Goal: Information Seeking & Learning: Learn about a topic

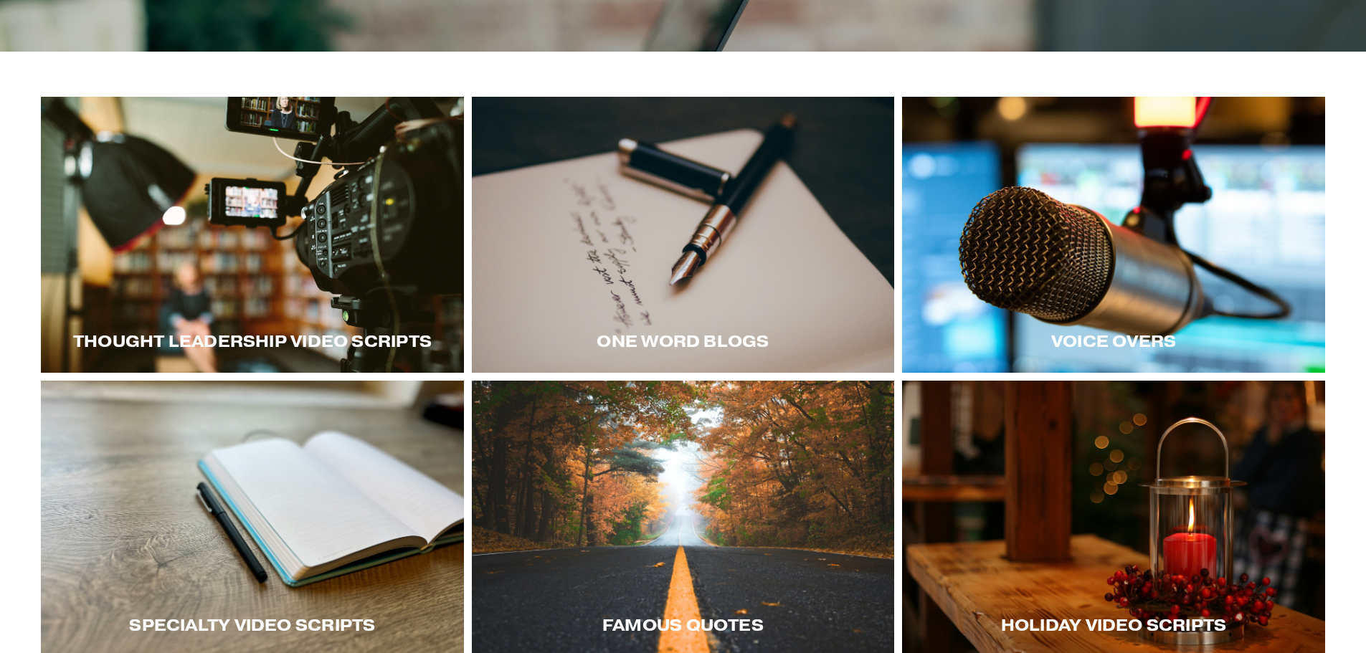
scroll to position [287, 0]
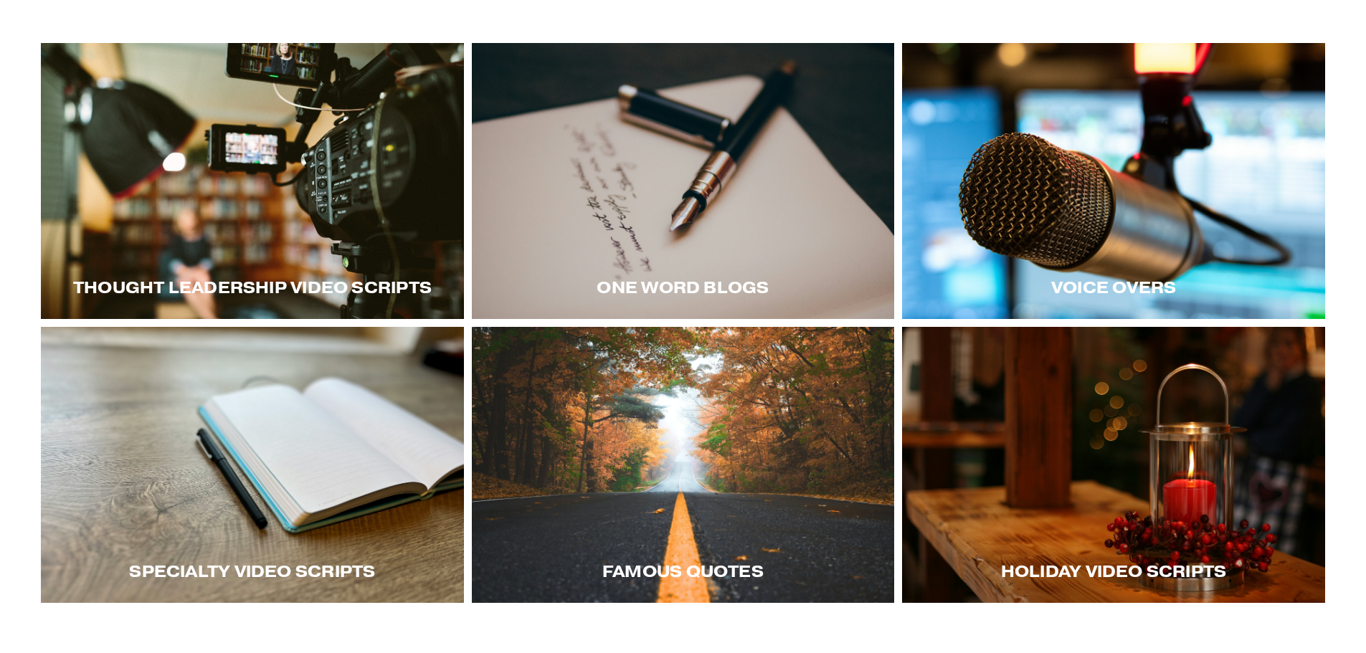
click at [382, 240] on div at bounding box center [252, 181] width 423 height 276
click at [1103, 249] on div at bounding box center [1113, 181] width 423 height 276
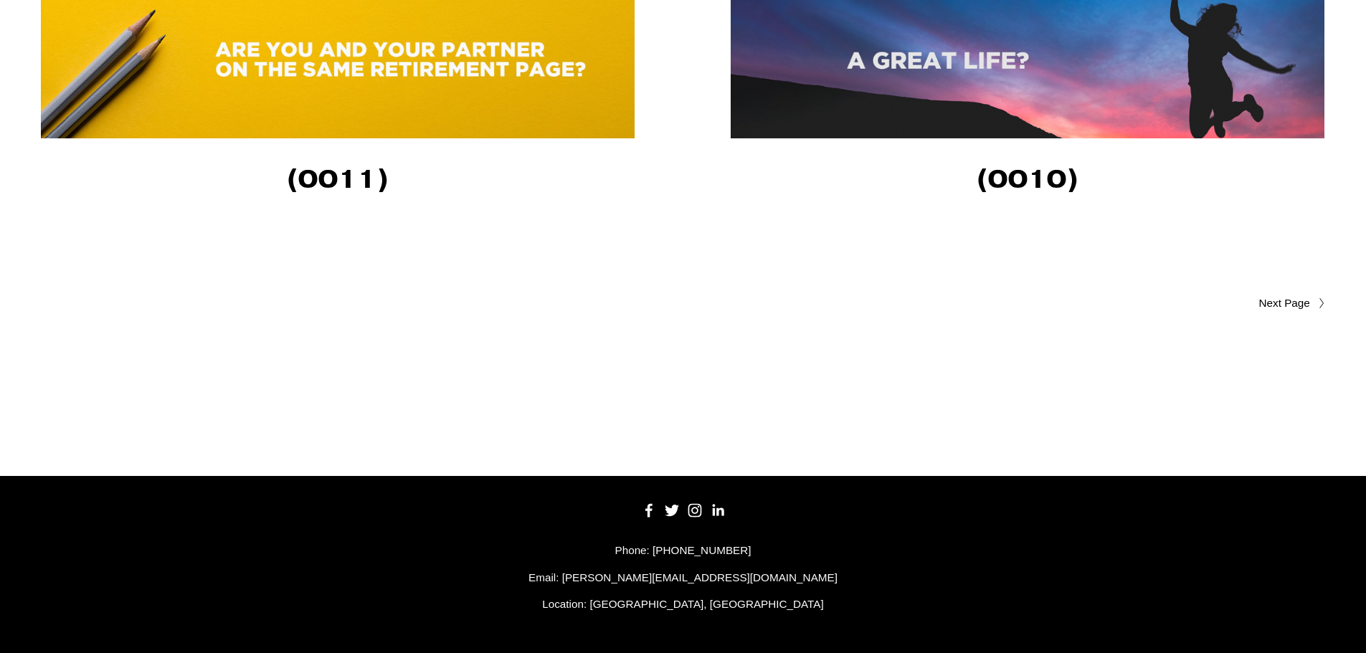
scroll to position [3465, 0]
click at [1314, 298] on div at bounding box center [1317, 303] width 15 height 11
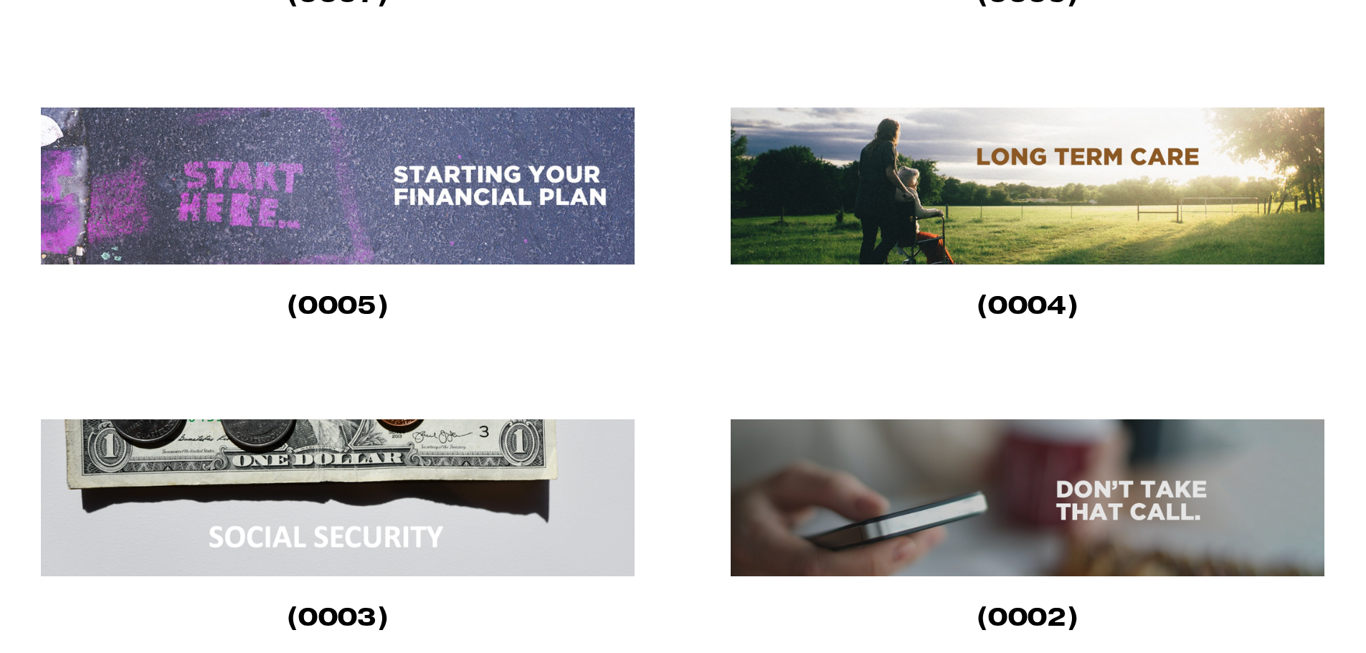
scroll to position [1147, 0]
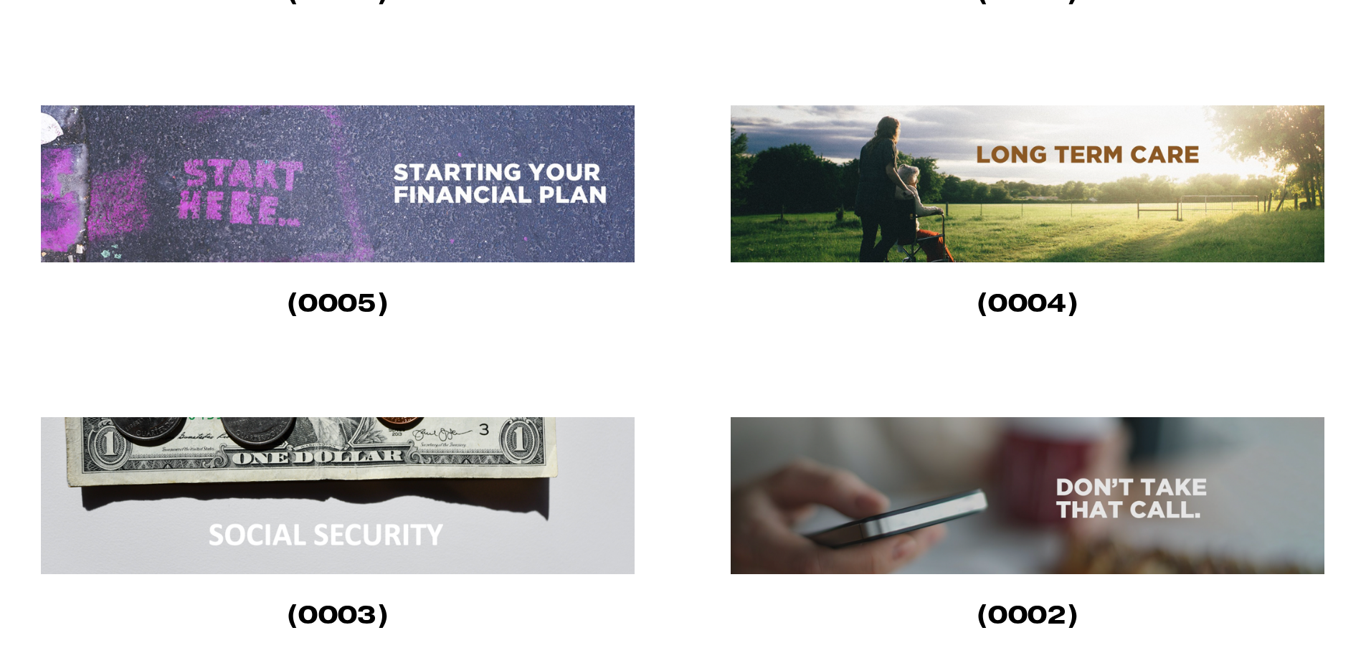
click at [318, 217] on img at bounding box center [338, 183] width 594 height 157
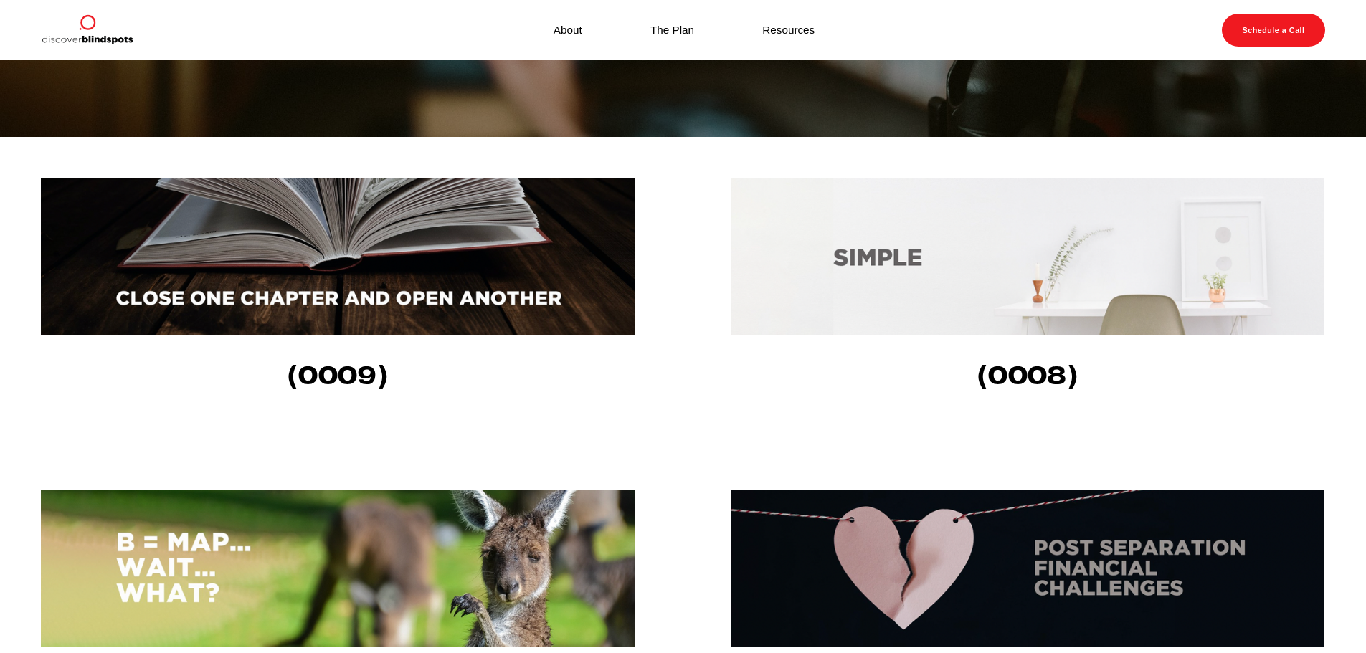
scroll to position [430, 0]
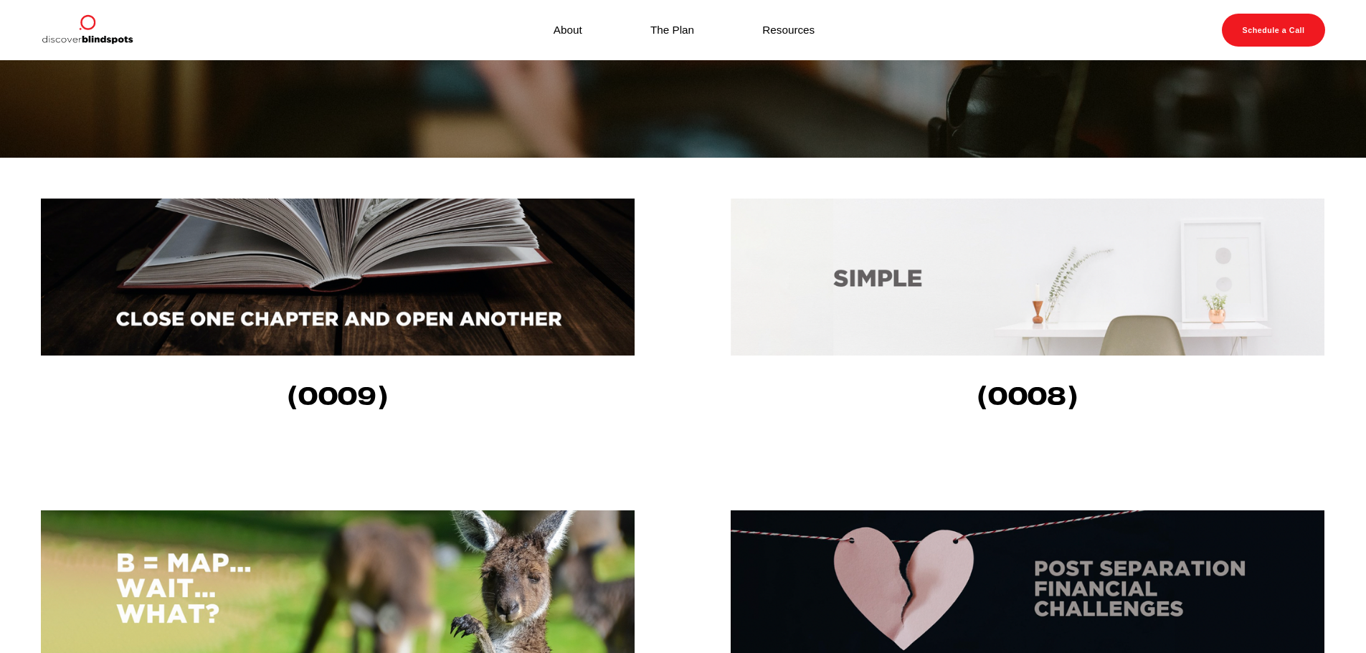
click at [367, 323] on img at bounding box center [338, 277] width 594 height 157
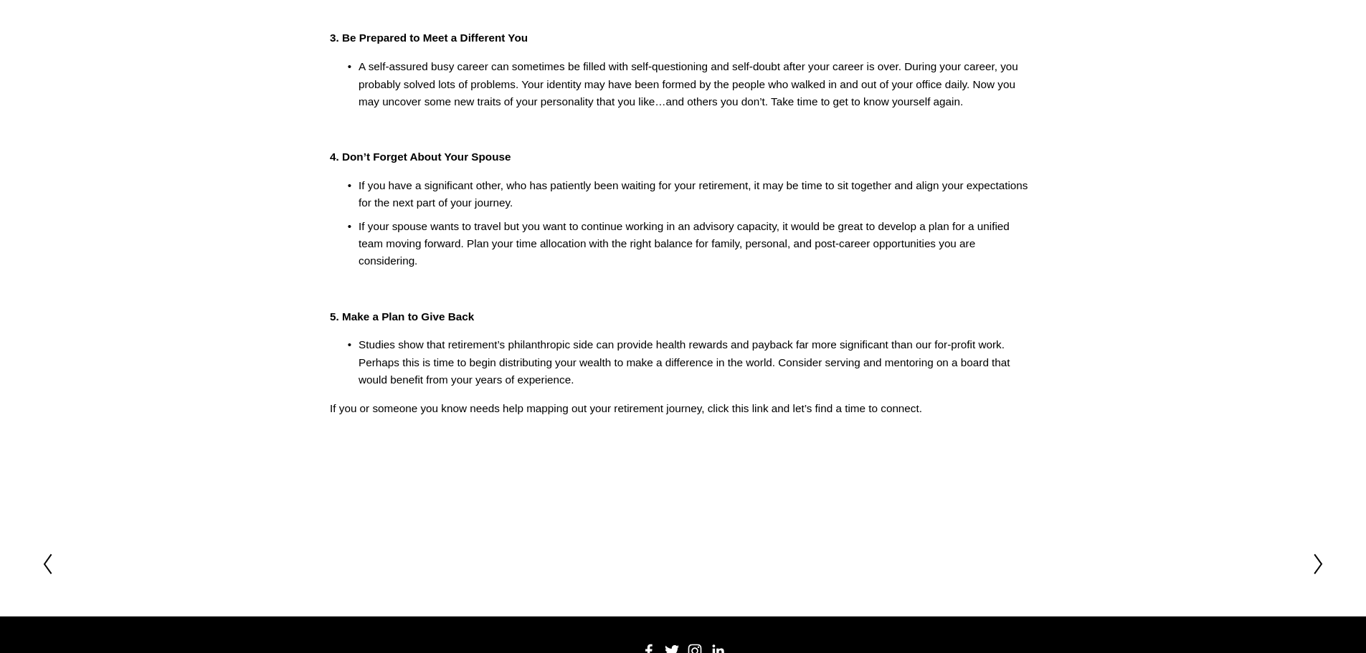
scroll to position [502, 0]
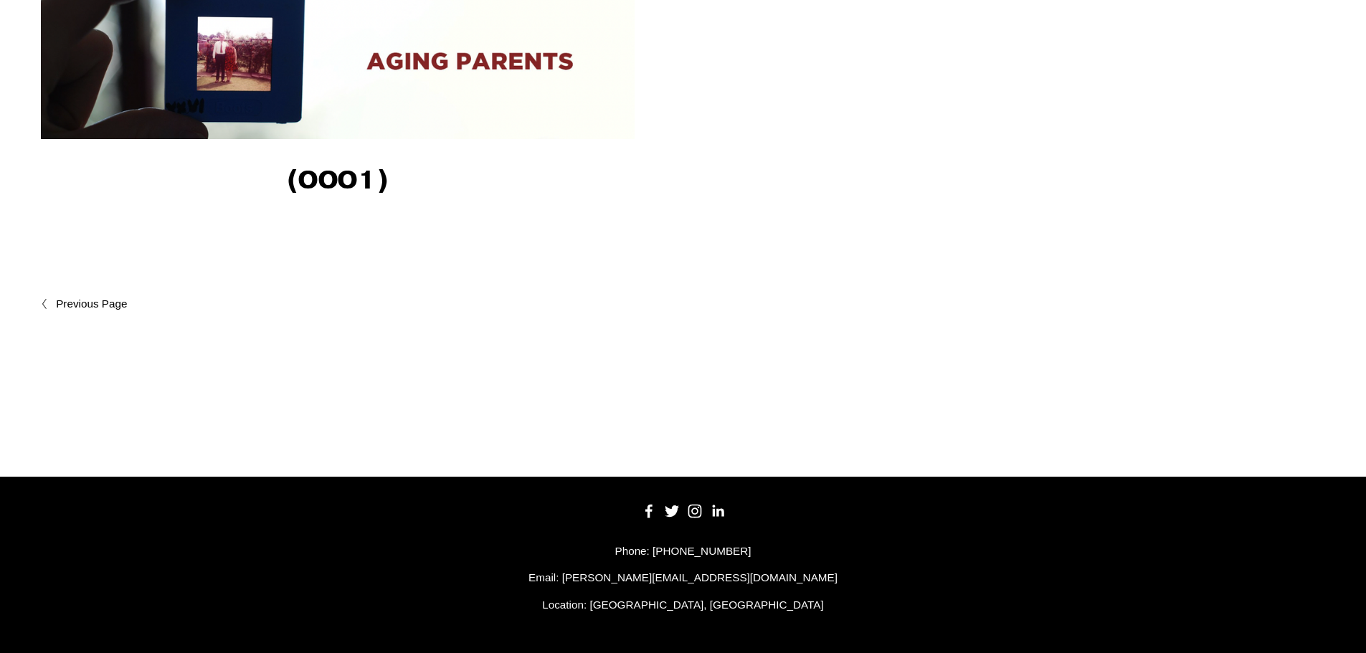
scroll to position [1901, 0]
click at [42, 305] on icon at bounding box center [44, 303] width 6 height 11
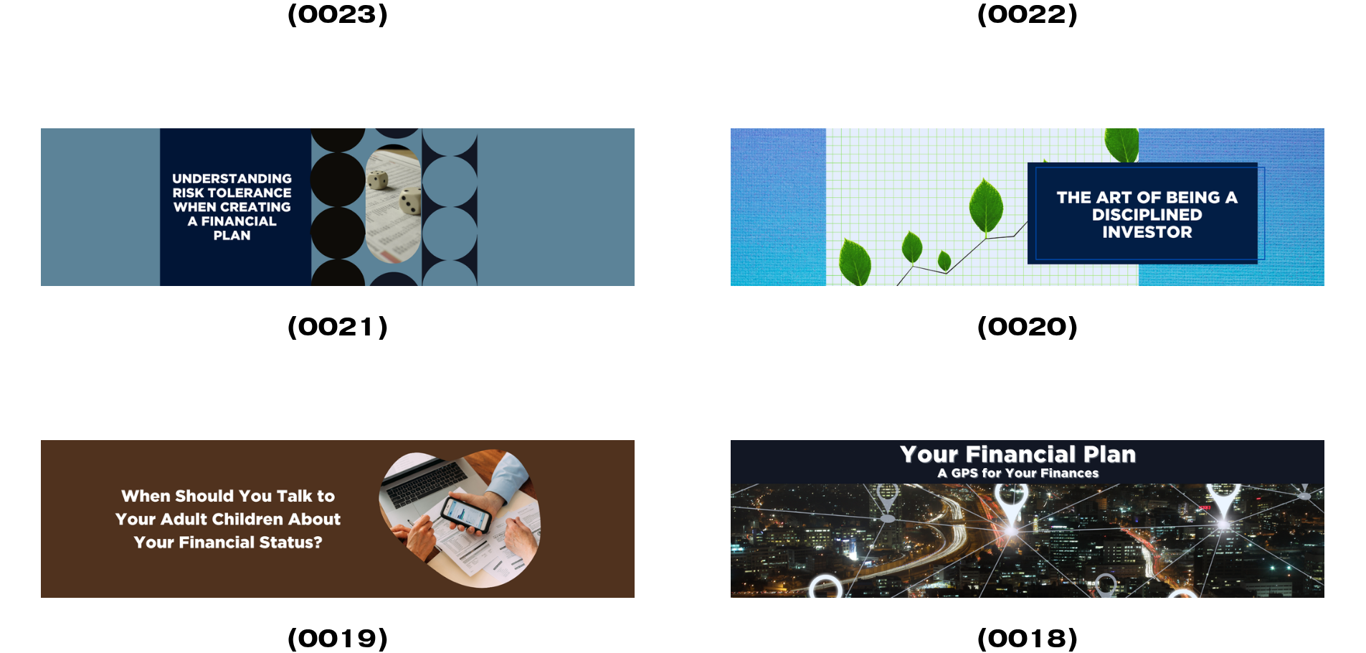
scroll to position [1793, 0]
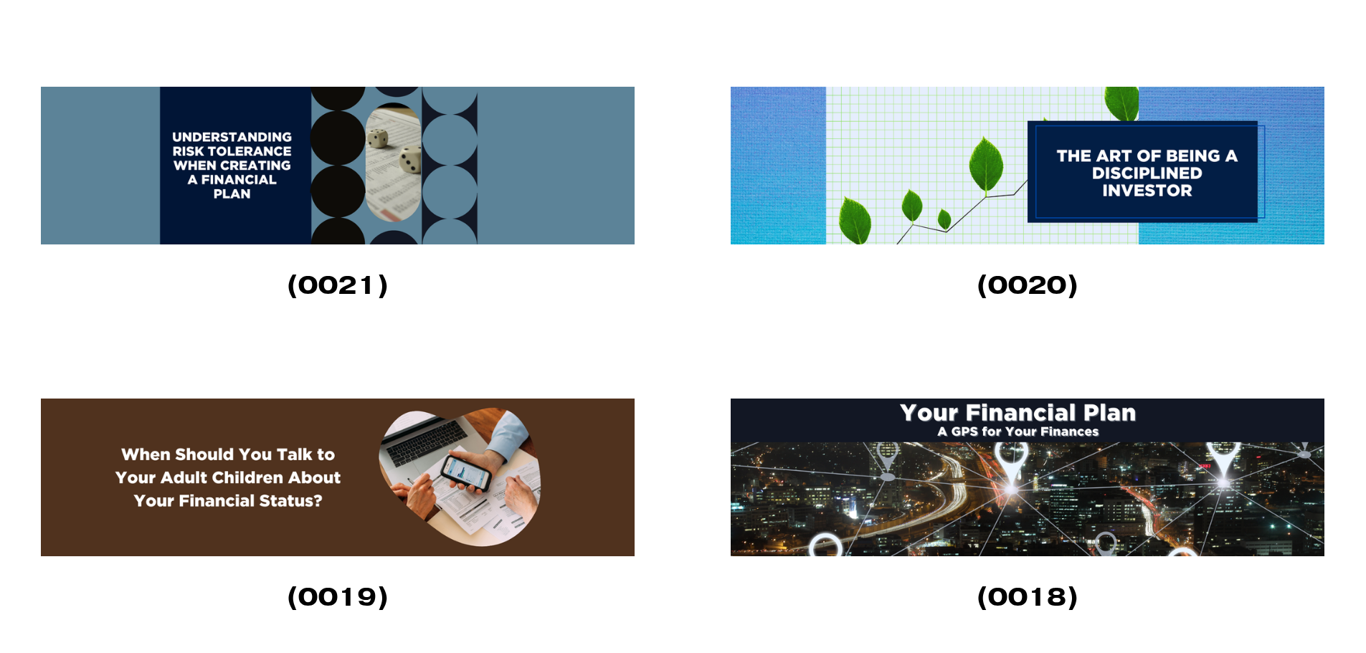
click at [454, 480] on img at bounding box center [338, 478] width 594 height 158
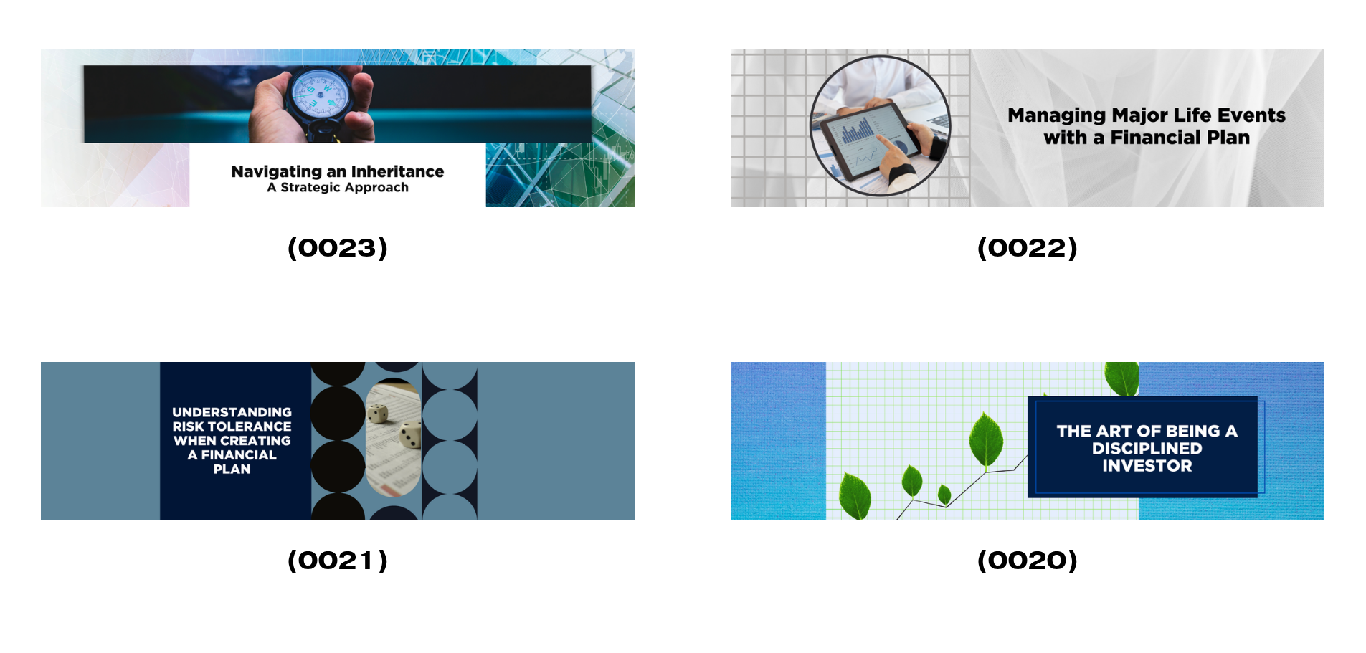
scroll to position [1434, 0]
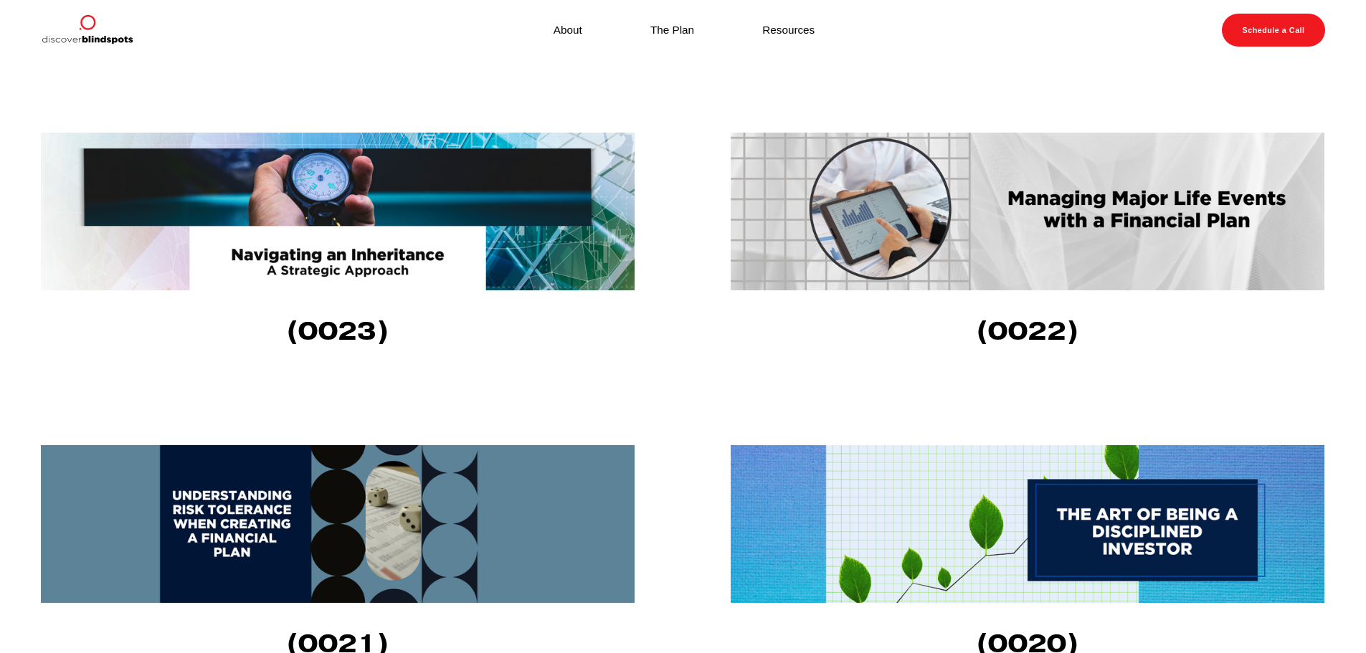
click at [320, 249] on img at bounding box center [338, 212] width 594 height 158
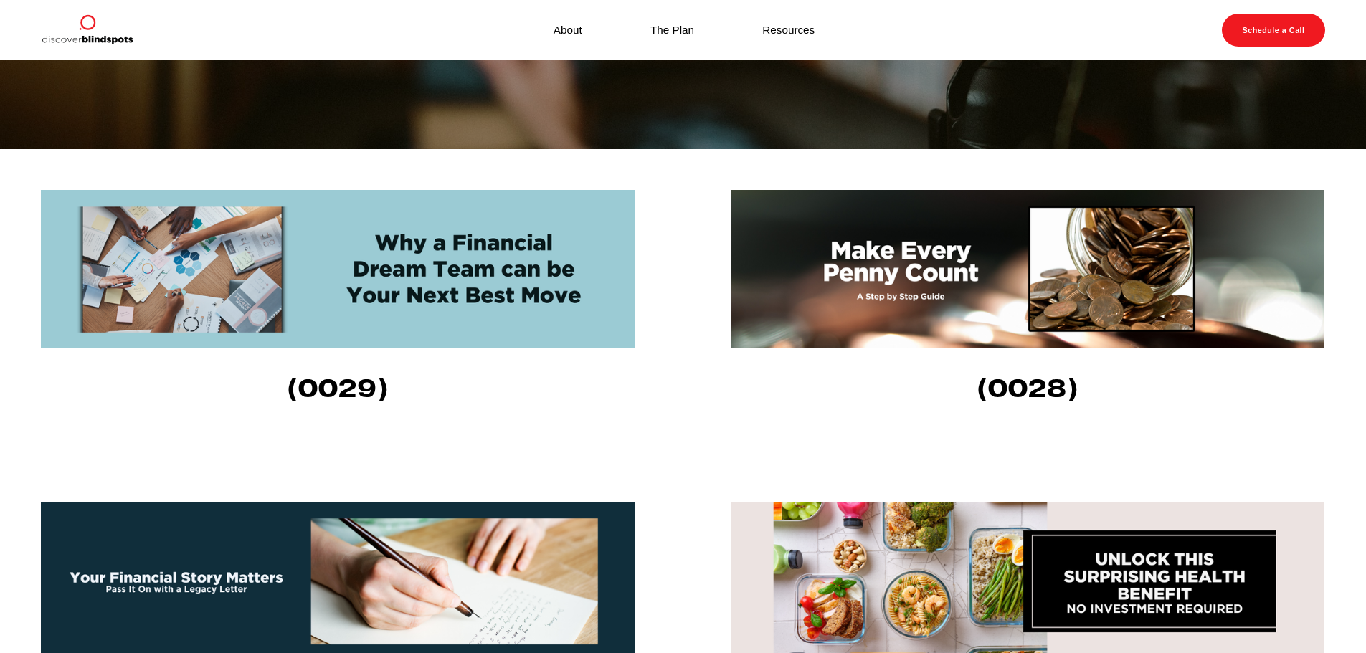
scroll to position [430, 0]
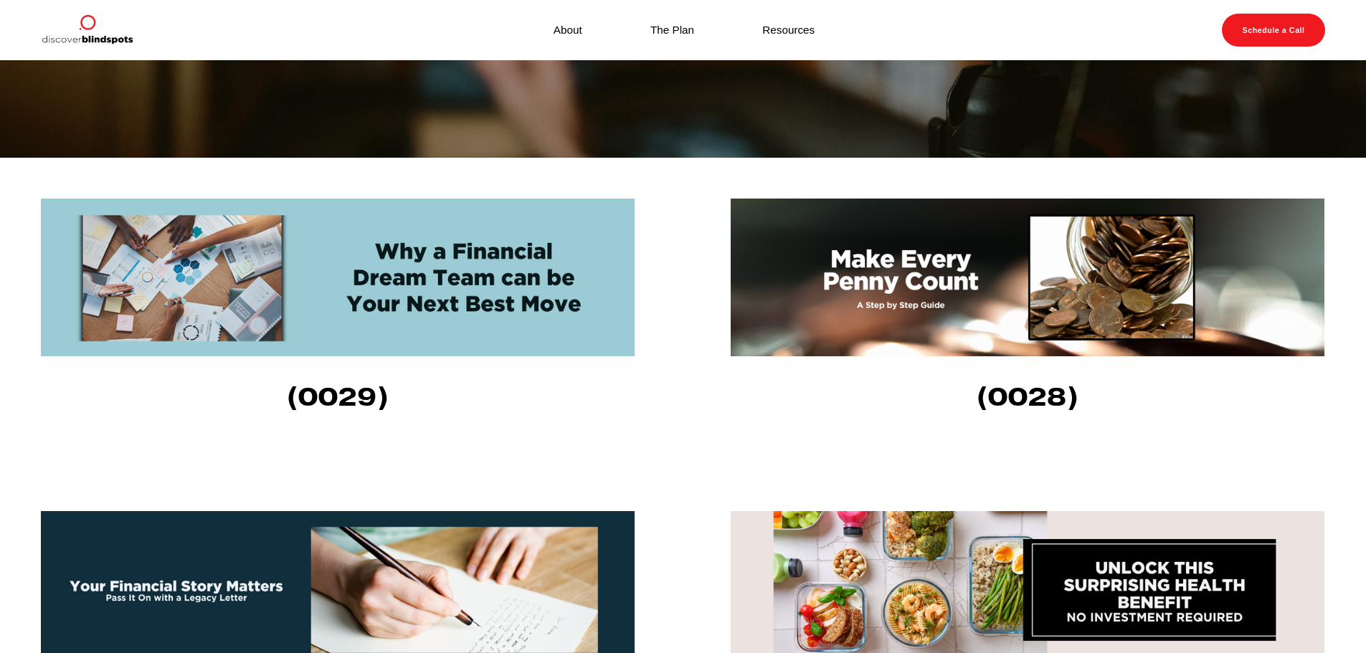
click at [980, 298] on img at bounding box center [1028, 278] width 594 height 158
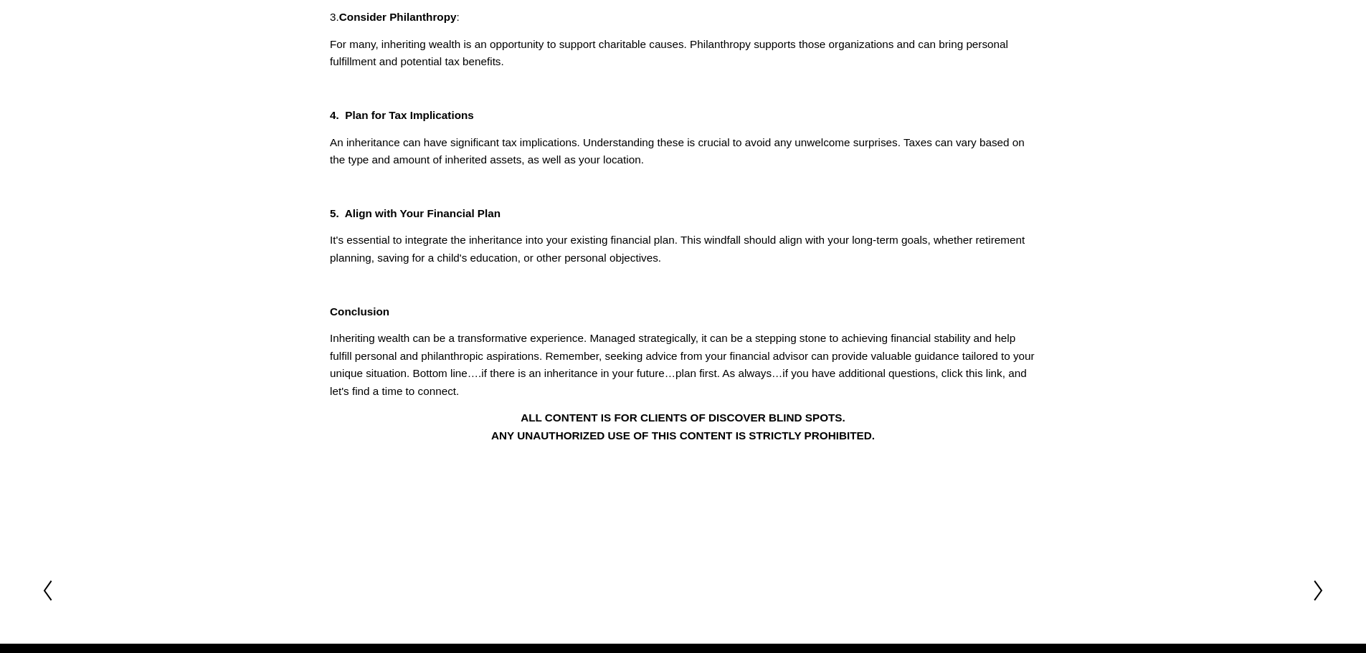
scroll to position [645, 0]
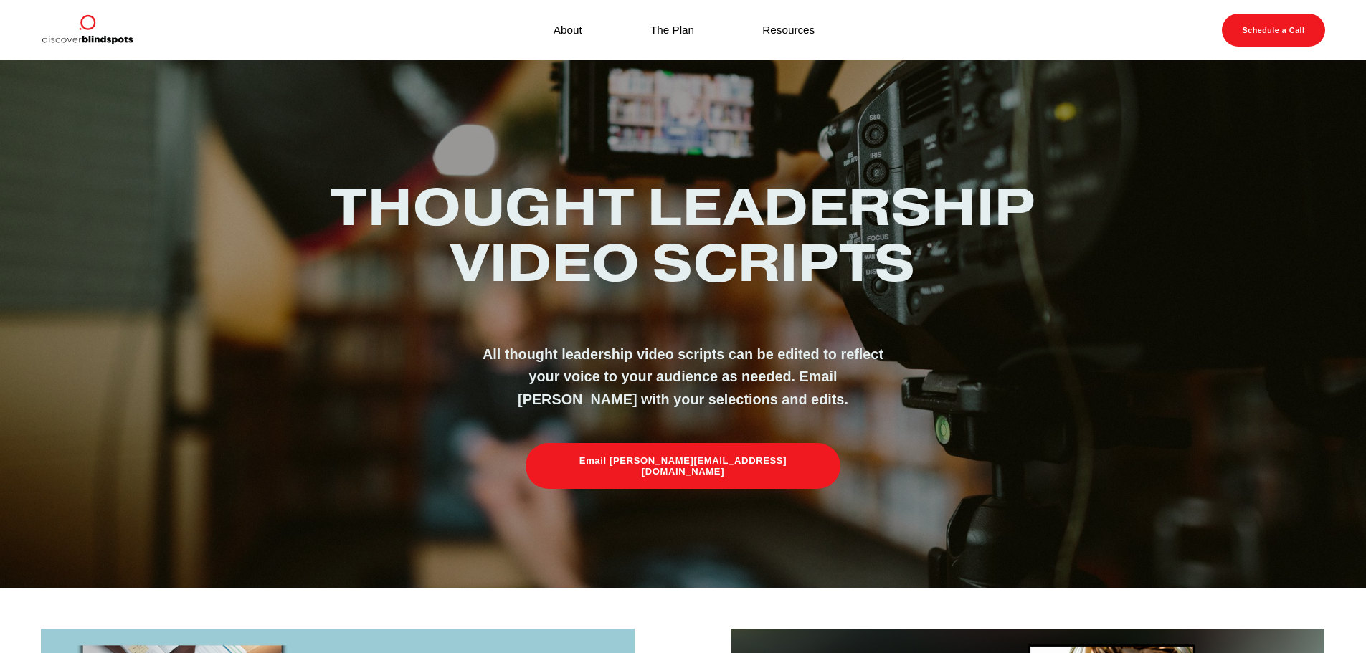
scroll to position [430, 0]
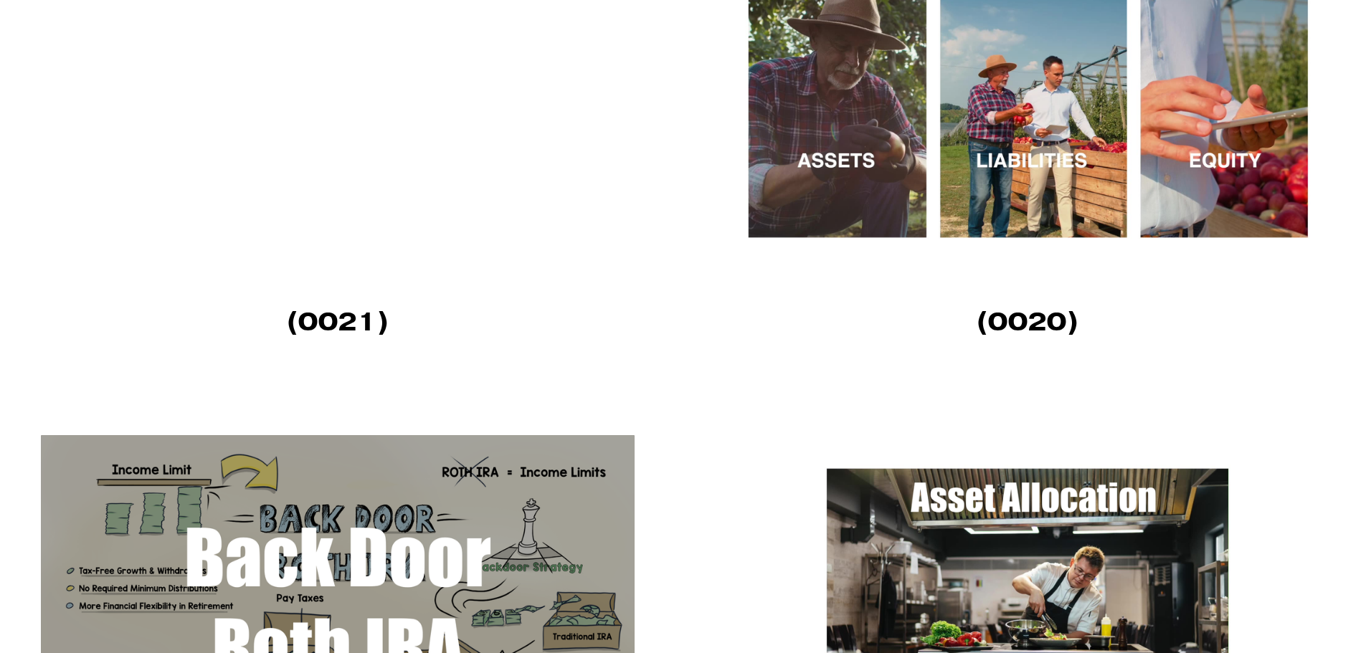
scroll to position [2510, 0]
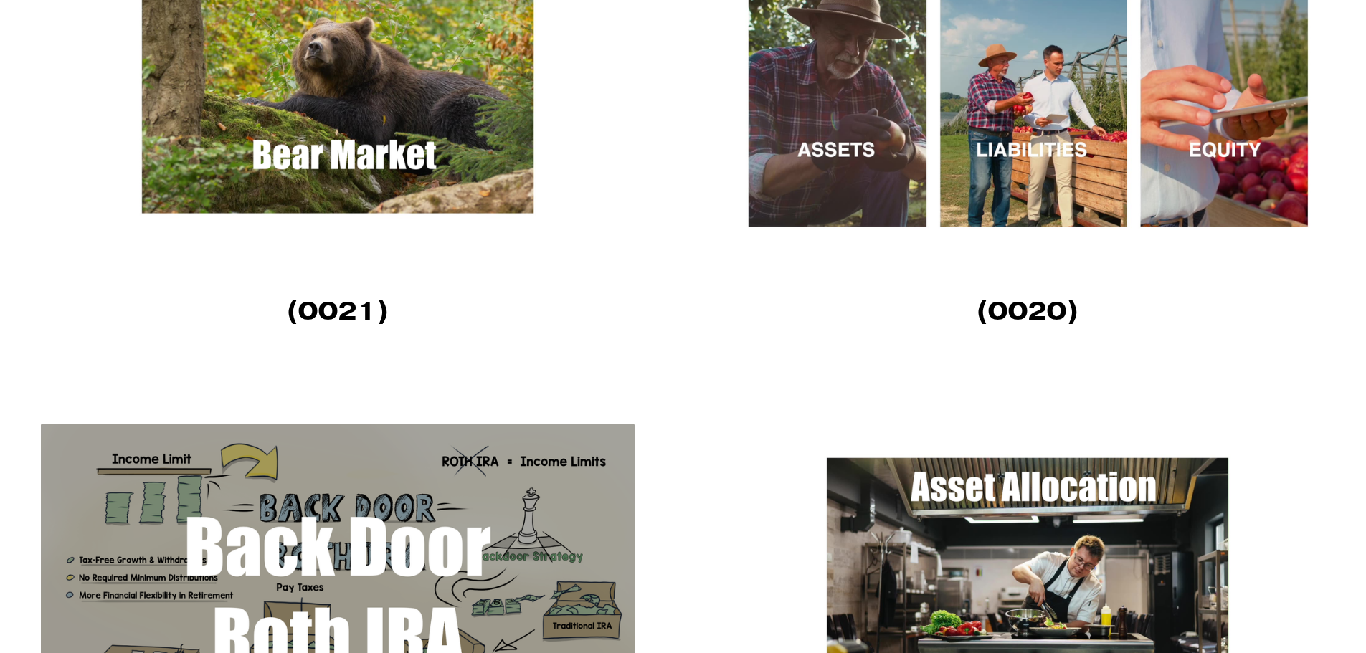
click at [1032, 318] on strong "(0020)" at bounding box center [1028, 310] width 102 height 33
click at [1046, 156] on img at bounding box center [1028, 103] width 594 height 334
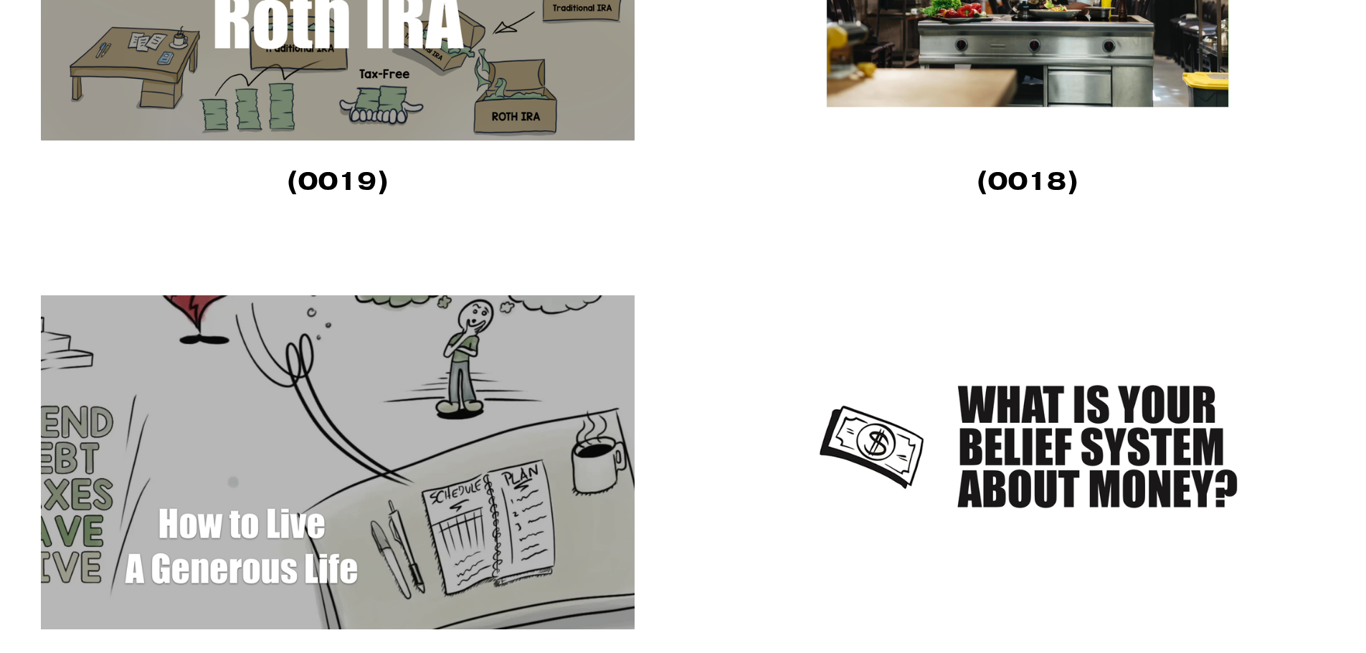
scroll to position [3227, 0]
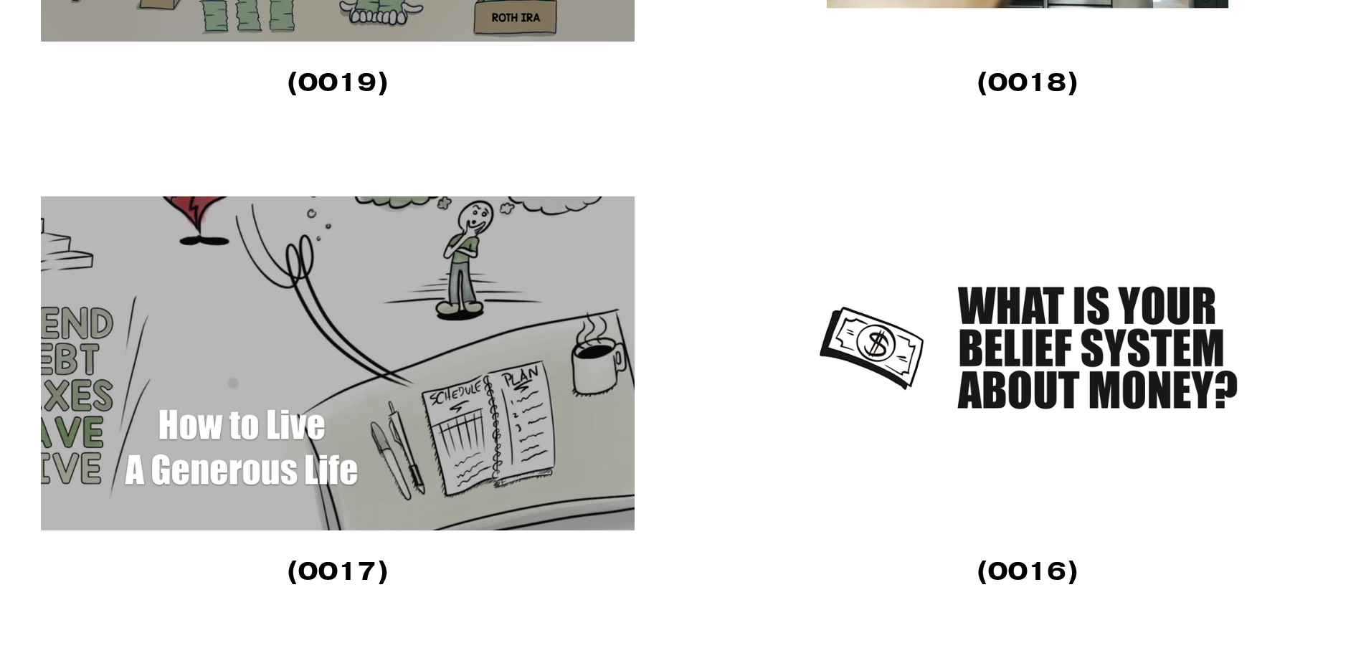
click at [421, 458] on img at bounding box center [338, 363] width 594 height 334
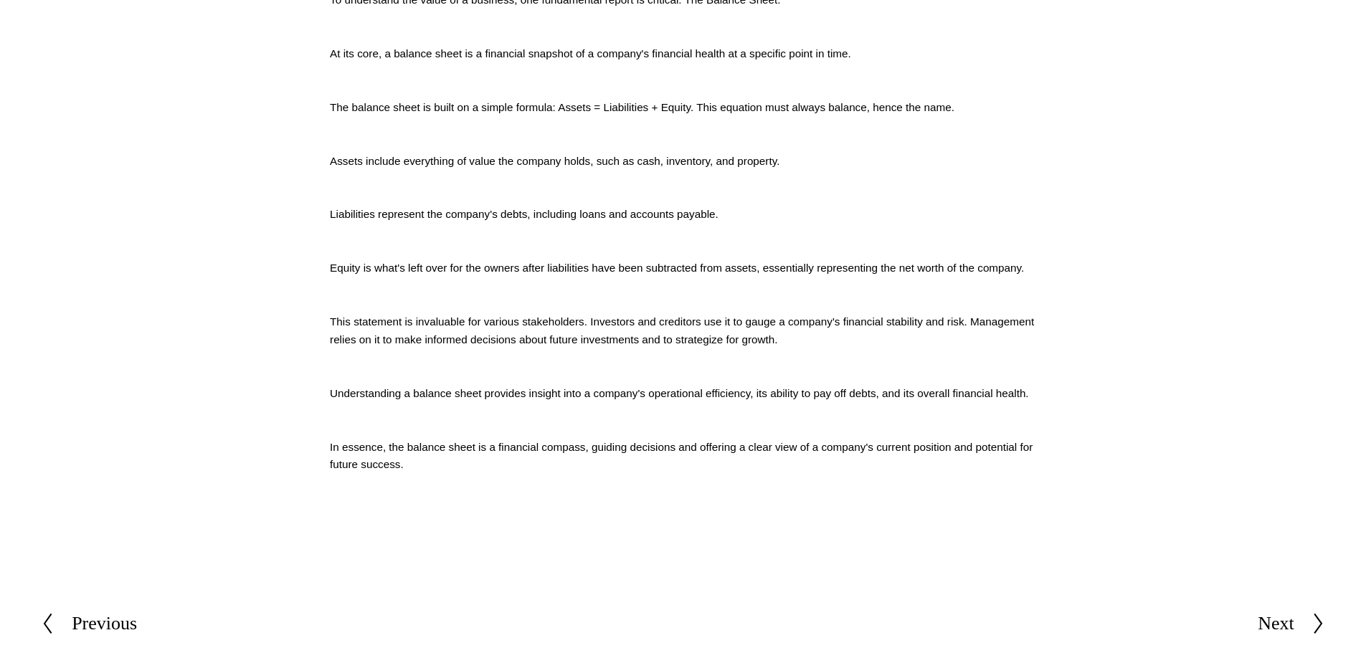
scroll to position [645, 0]
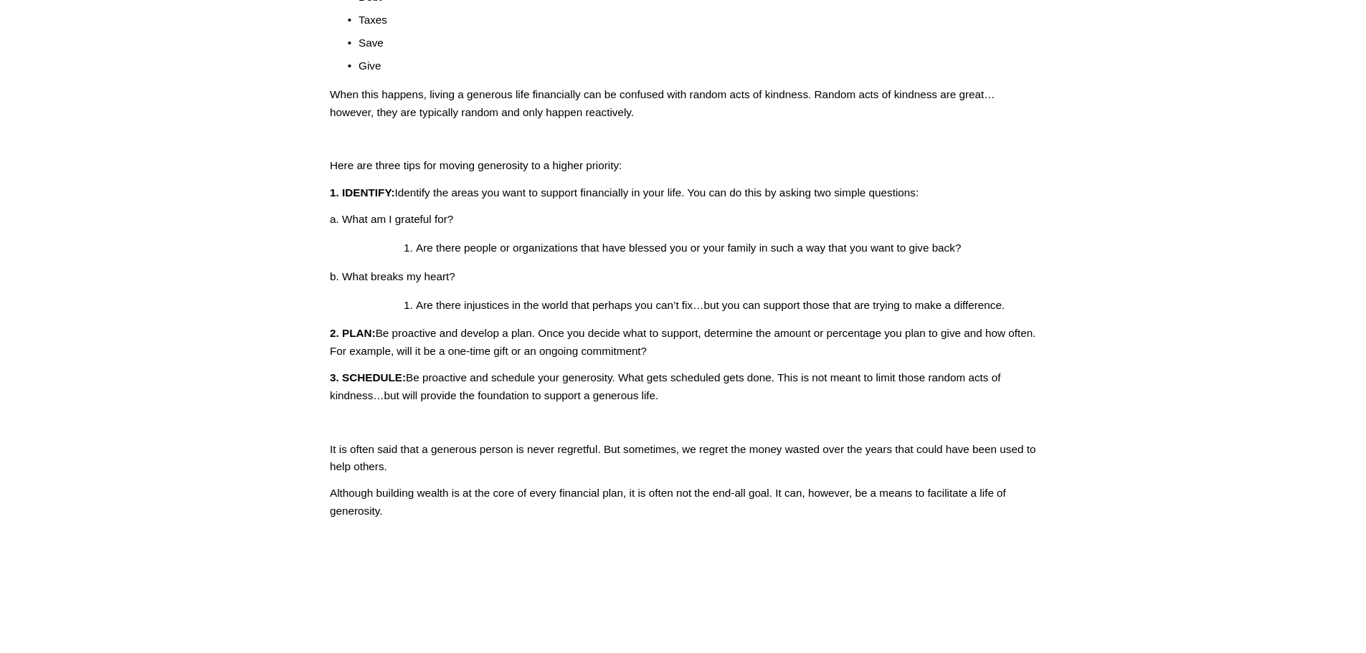
scroll to position [717, 0]
